Goal: Task Accomplishment & Management: Use online tool/utility

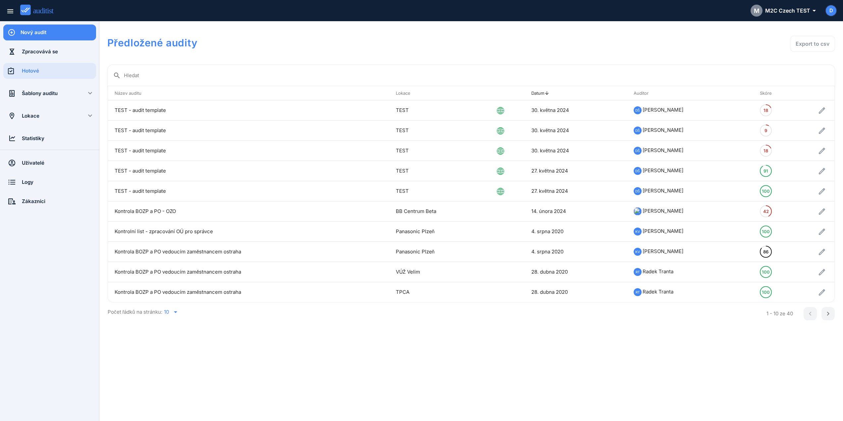
click at [52, 38] on div "Nový audit" at bounding box center [59, 33] width 76 height 16
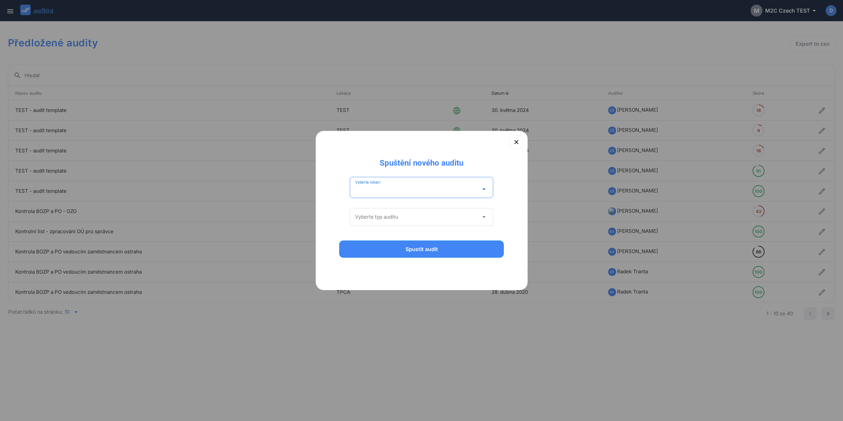
click at [399, 185] on input "Vyberte lokaci" at bounding box center [417, 189] width 124 height 11
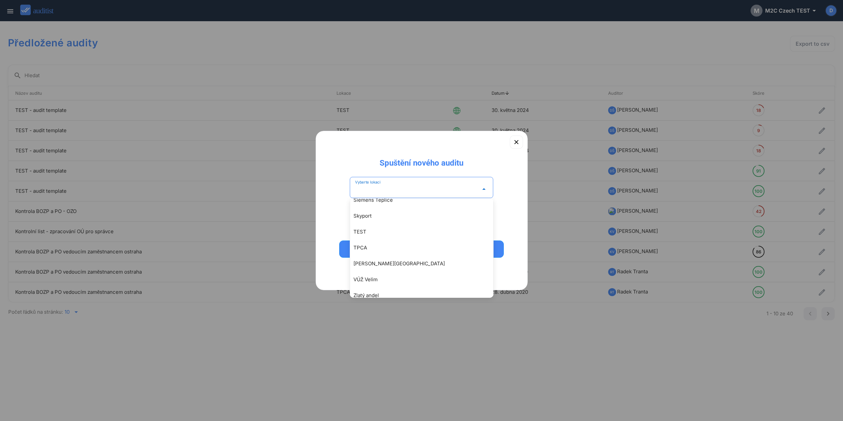
scroll to position [686, 0]
click at [374, 206] on div "TEST" at bounding box center [425, 207] width 143 height 8
type input "****"
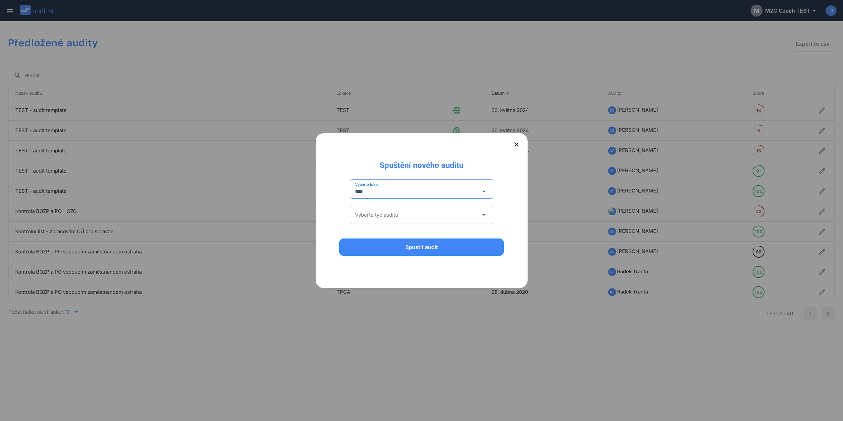
click at [401, 218] on input "Vyberte typ auditu" at bounding box center [417, 215] width 124 height 11
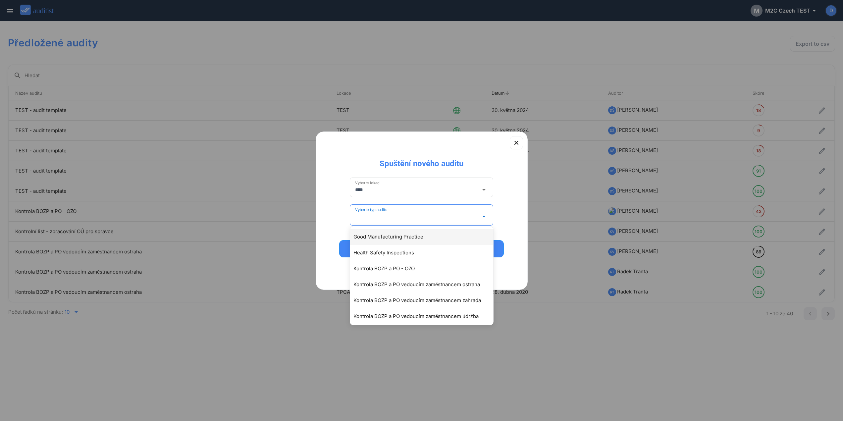
scroll to position [97, 0]
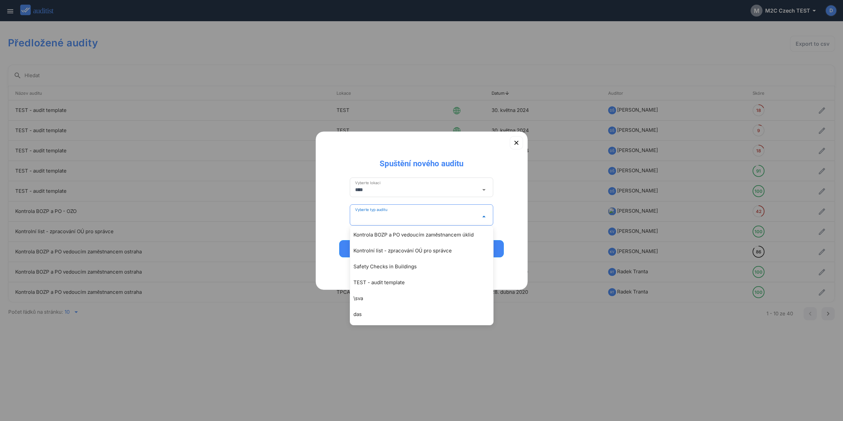
click at [368, 283] on div "TEST - audit template" at bounding box center [425, 283] width 143 height 8
type input "**********"
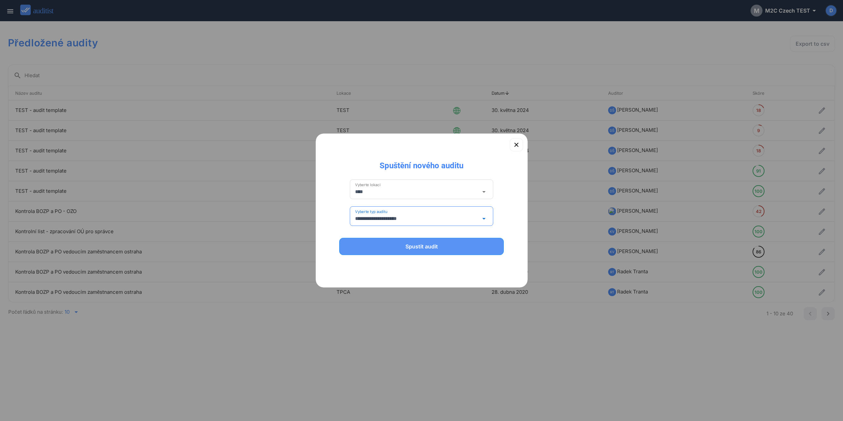
click at [417, 247] on div "Spustit audit" at bounding box center [422, 247] width 148 height 8
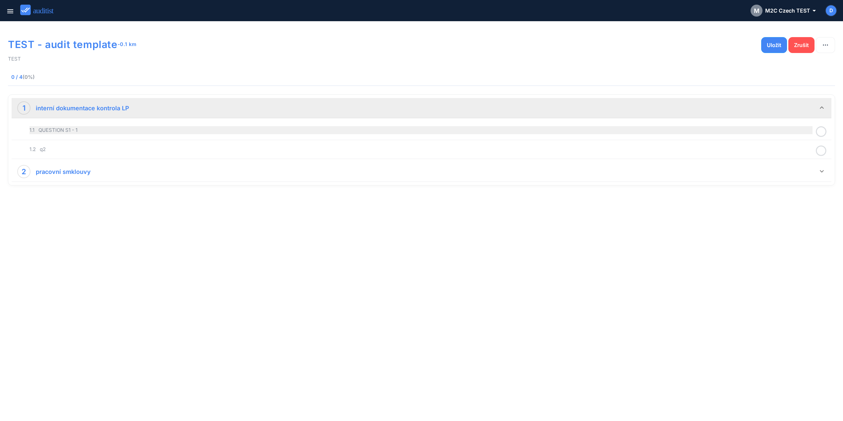
click at [105, 133] on div "1.1 QUESTION S1 - 1" at bounding box center [420, 130] width 783 height 8
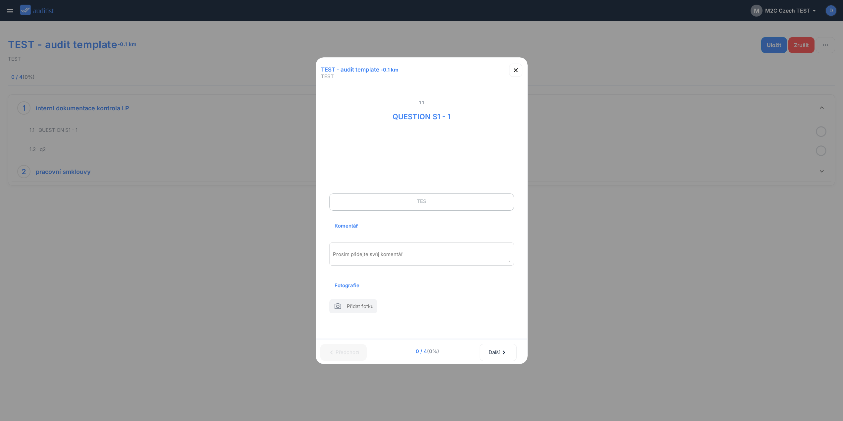
scroll to position [26, 0]
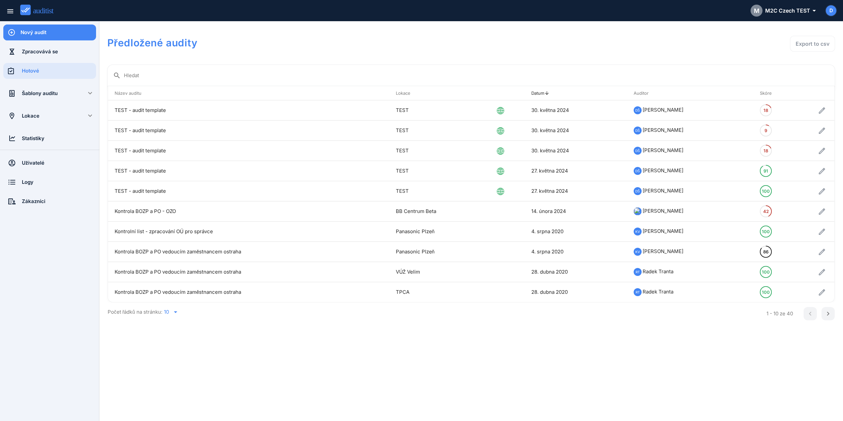
click at [37, 96] on div "Šablony auditu" at bounding box center [50, 93] width 56 height 7
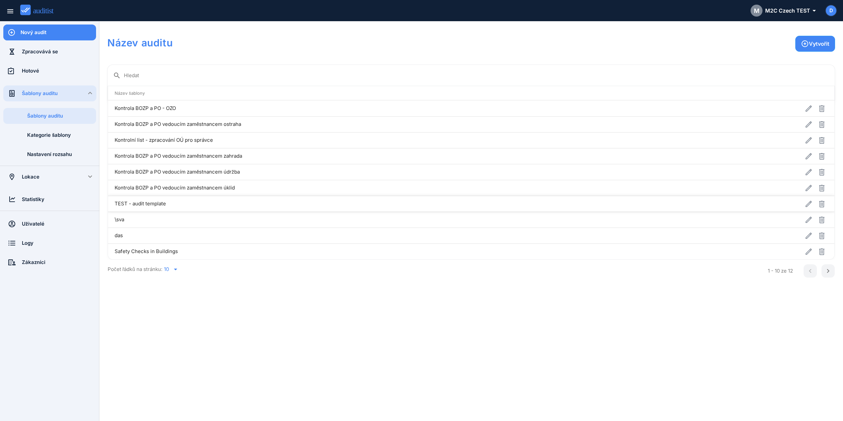
click at [142, 201] on td "TEST - audit template" at bounding box center [393, 204] width 571 height 16
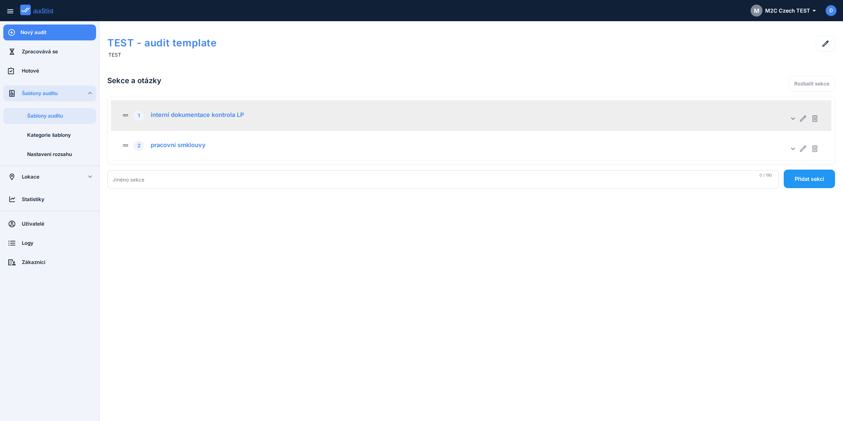
click at [185, 115] on div "interní dokumentace kontrola LP" at bounding box center [195, 113] width 98 height 9
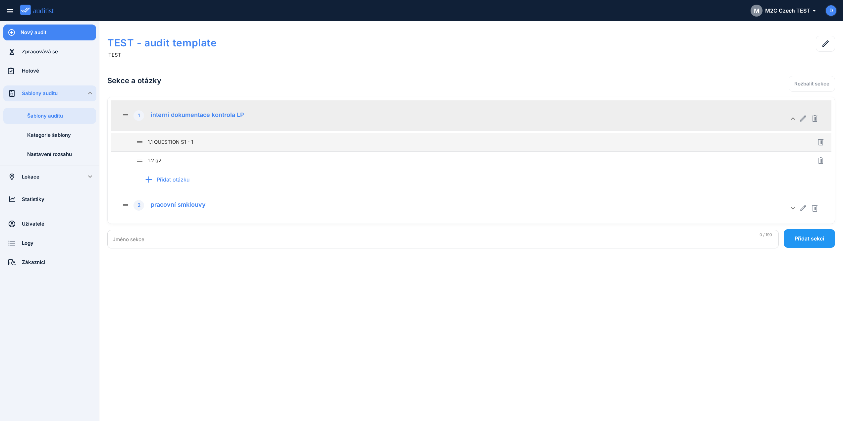
click at [176, 139] on div "drag_handle 1.1 QUESTION S1 - 1" at bounding box center [461, 142] width 651 height 8
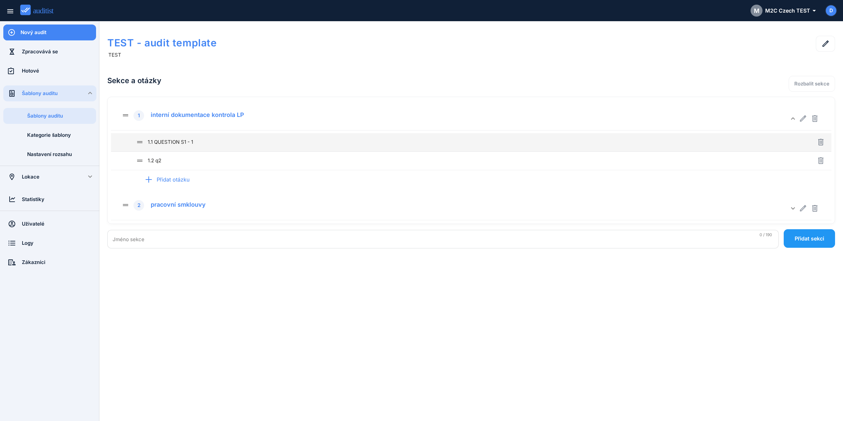
type input "**********"
